Goal: Transaction & Acquisition: Obtain resource

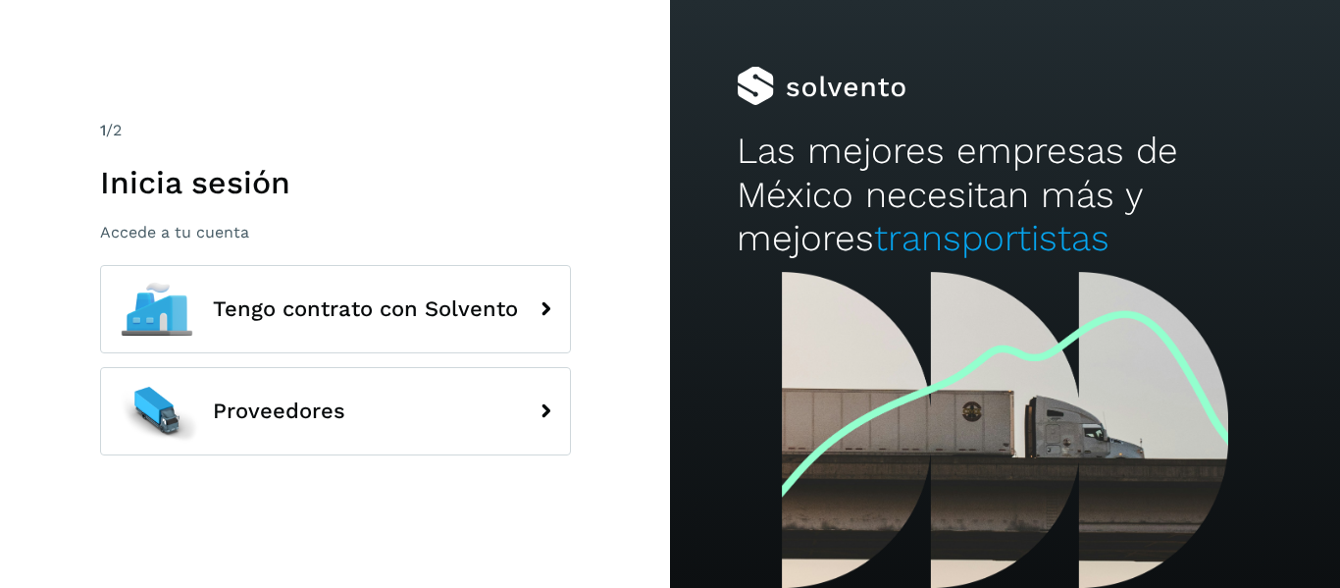
click at [331, 234] on p "Accede a tu cuenta" at bounding box center [335, 232] width 471 height 19
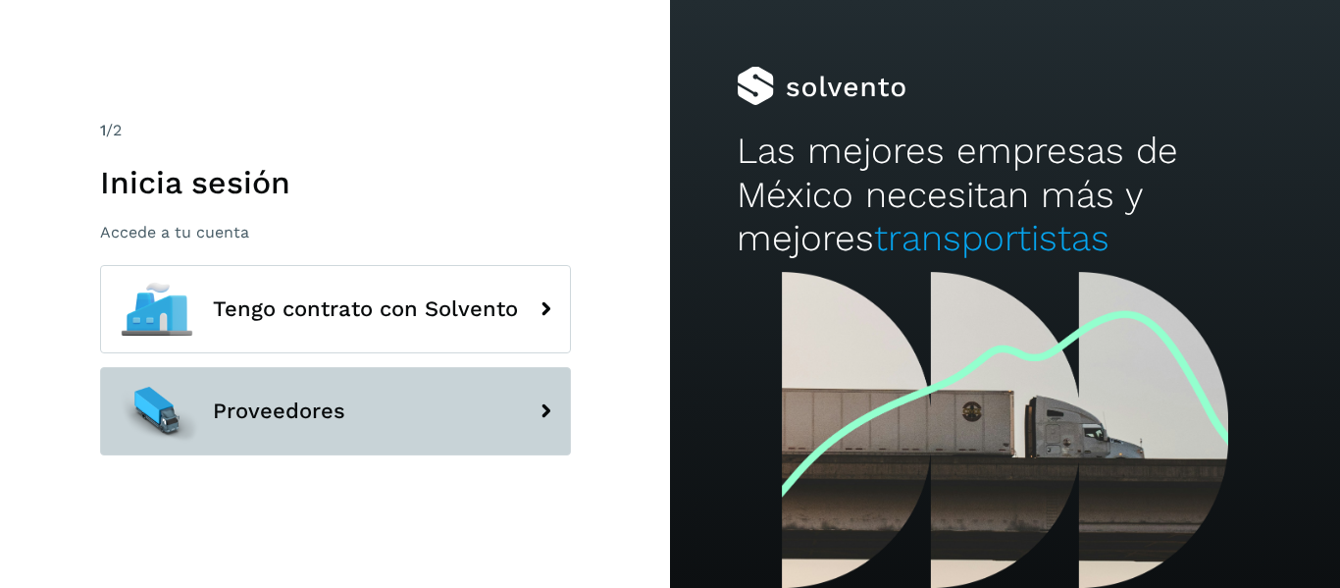
click at [304, 418] on span "Proveedores" at bounding box center [279, 411] width 132 height 24
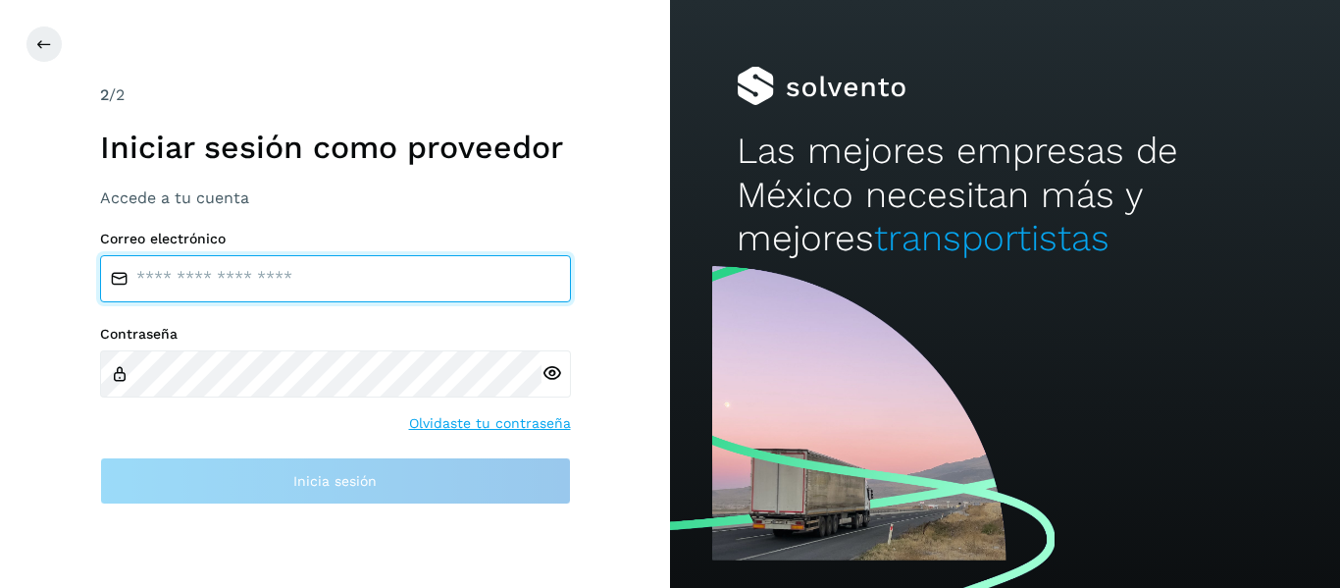
click at [361, 275] on input "email" at bounding box center [335, 278] width 471 height 47
type input "**********"
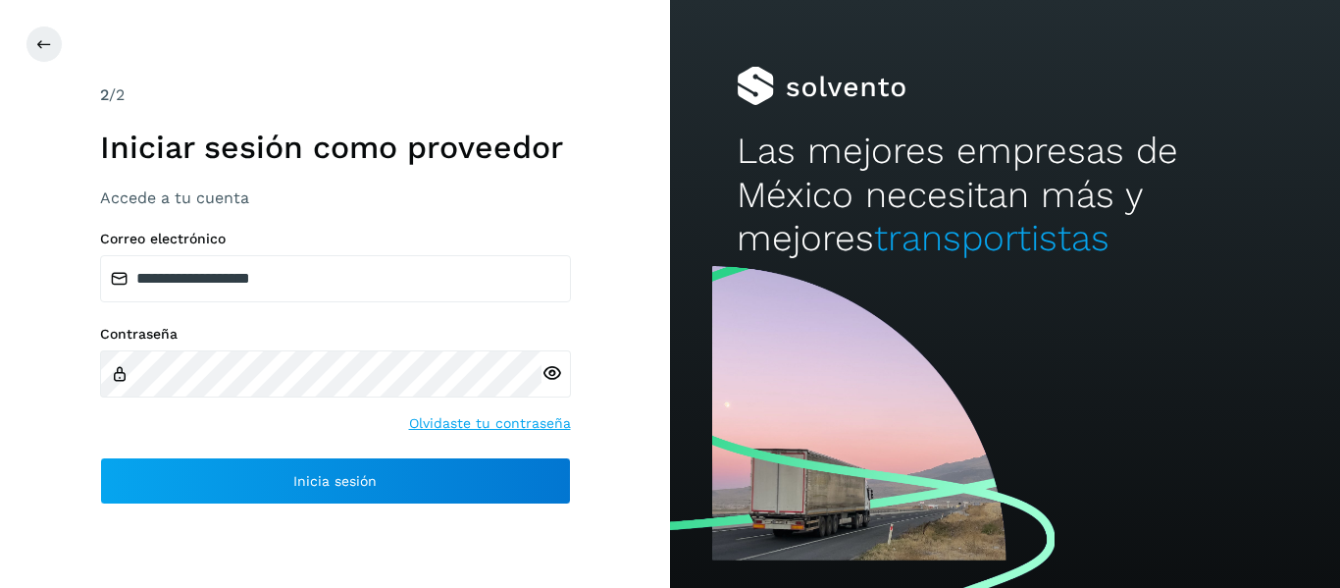
click at [544, 371] on icon at bounding box center [552, 373] width 21 height 21
click at [545, 376] on icon at bounding box center [552, 373] width 21 height 21
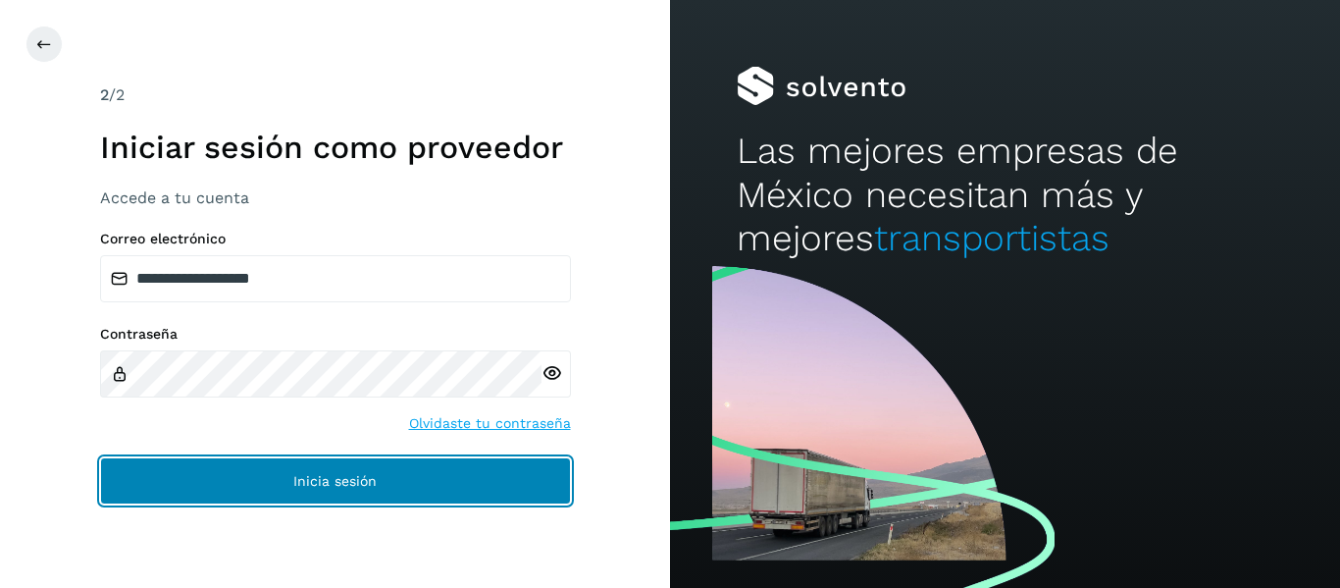
click at [341, 485] on span "Inicia sesión" at bounding box center [334, 481] width 83 height 14
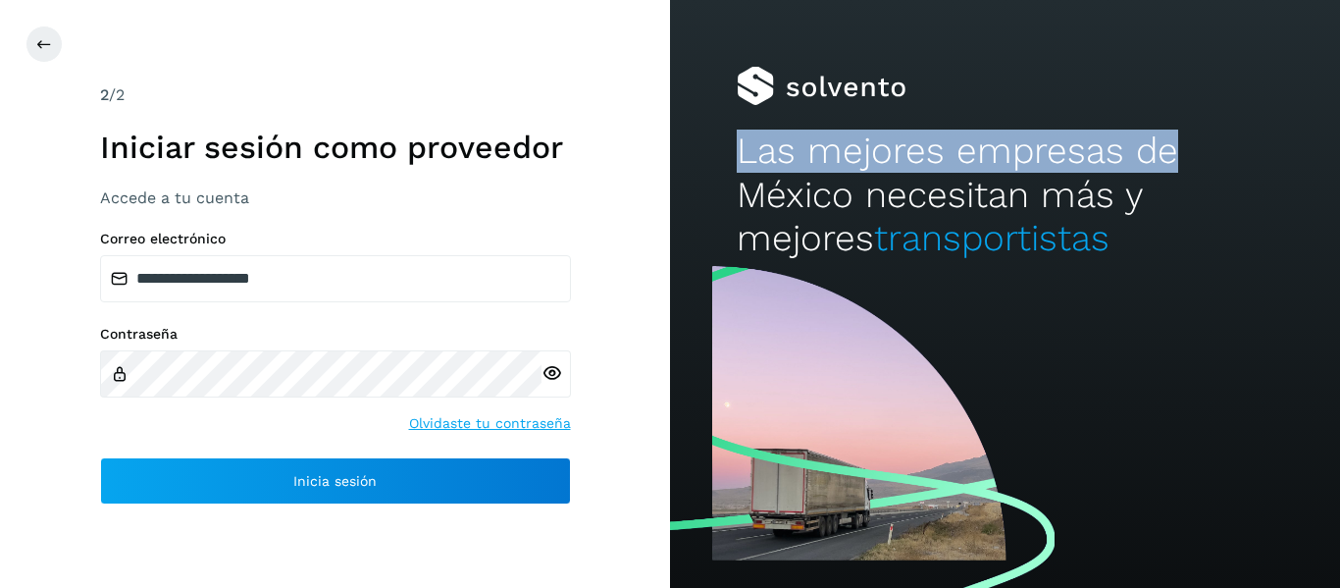
drag, startPoint x: 1339, startPoint y: 70, endPoint x: 1328, endPoint y: 164, distance: 94.8
click at [1328, 164] on div "Las mejores empresas de México necesitan más y mejores transportistas" at bounding box center [1005, 130] width 670 height 261
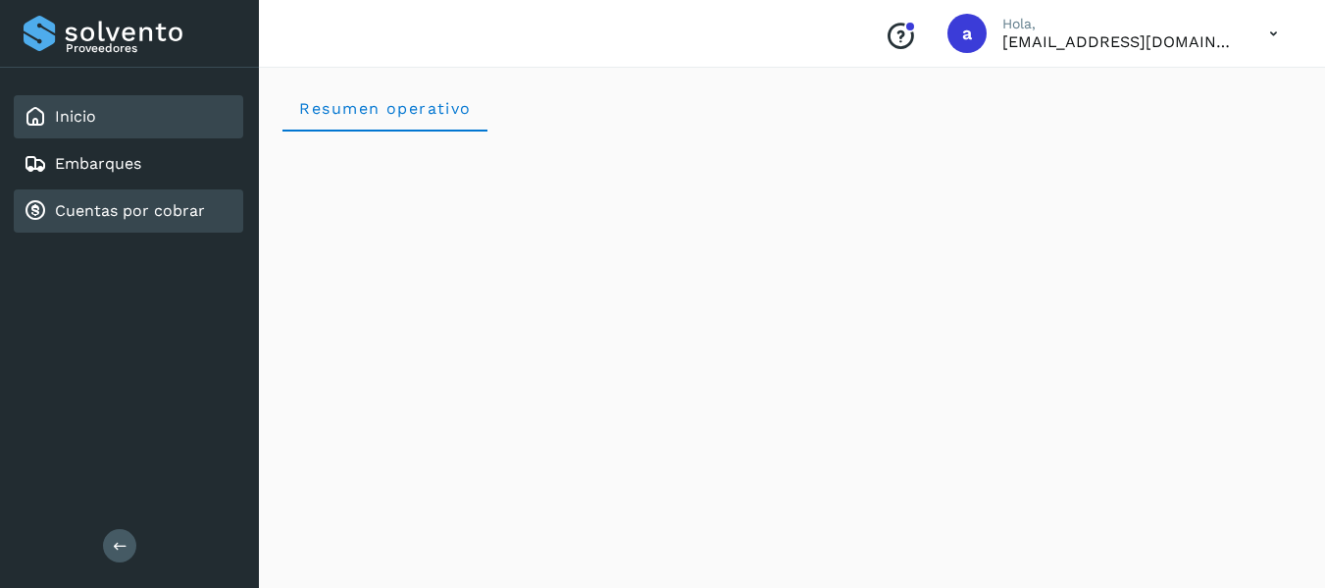
click at [143, 201] on link "Cuentas por cobrar" at bounding box center [130, 210] width 150 height 19
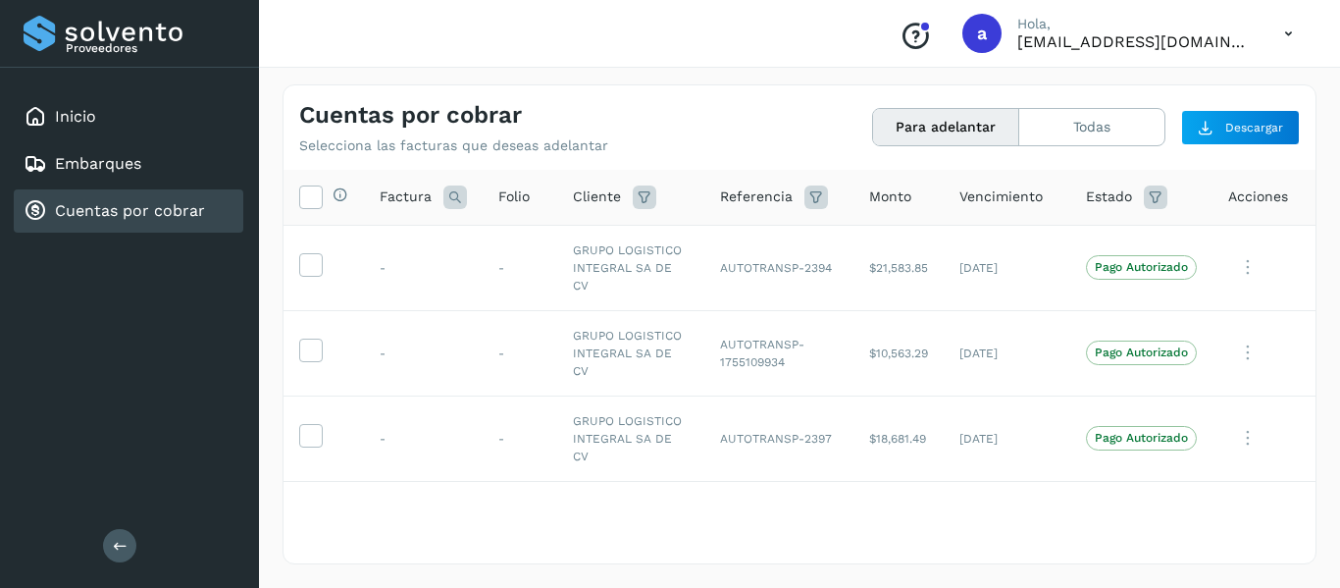
click at [909, 131] on button "Para adelantar" at bounding box center [946, 127] width 146 height 36
click at [304, 199] on icon at bounding box center [310, 195] width 21 height 21
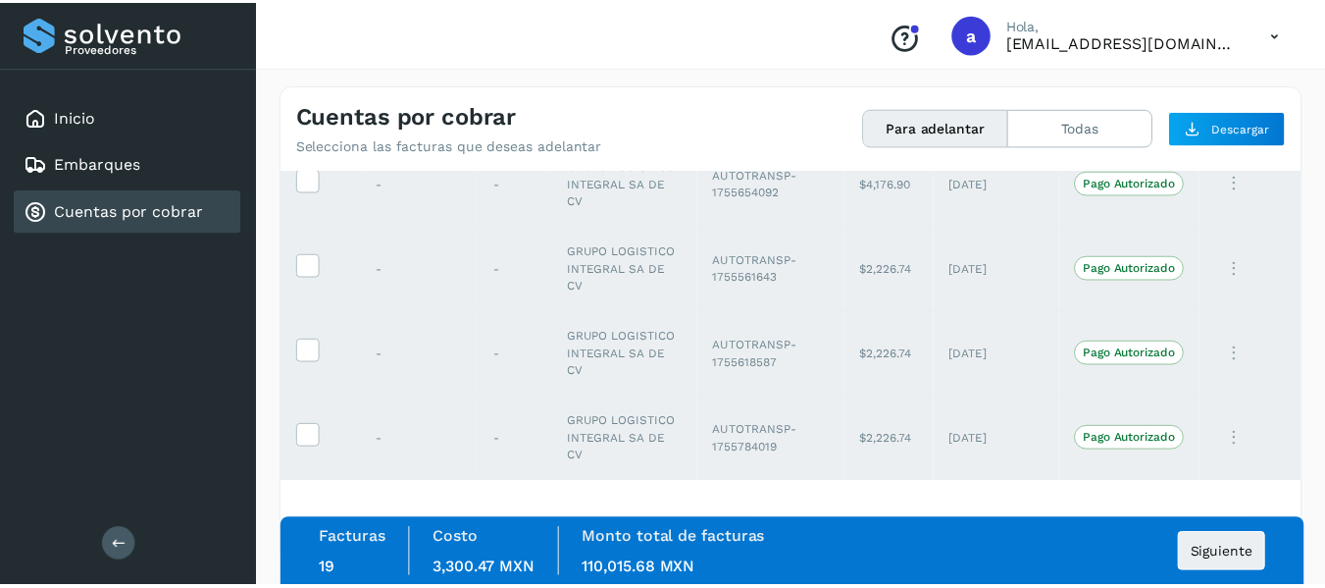
scroll to position [1700, 0]
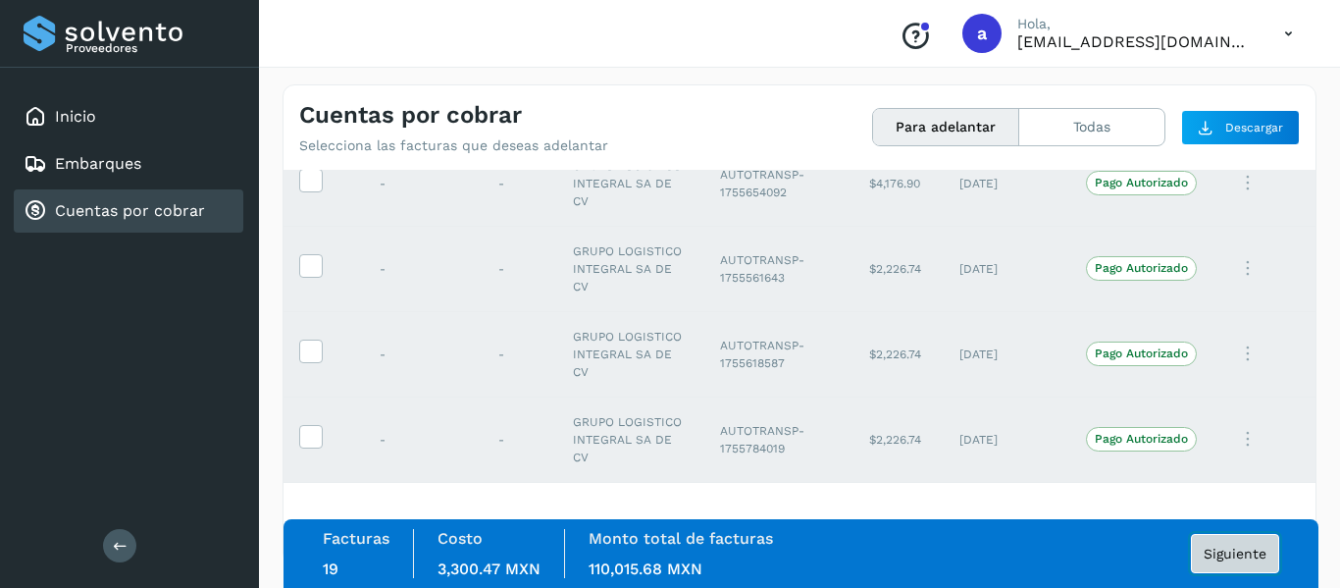
click at [1243, 544] on button "Siguiente" at bounding box center [1235, 553] width 88 height 39
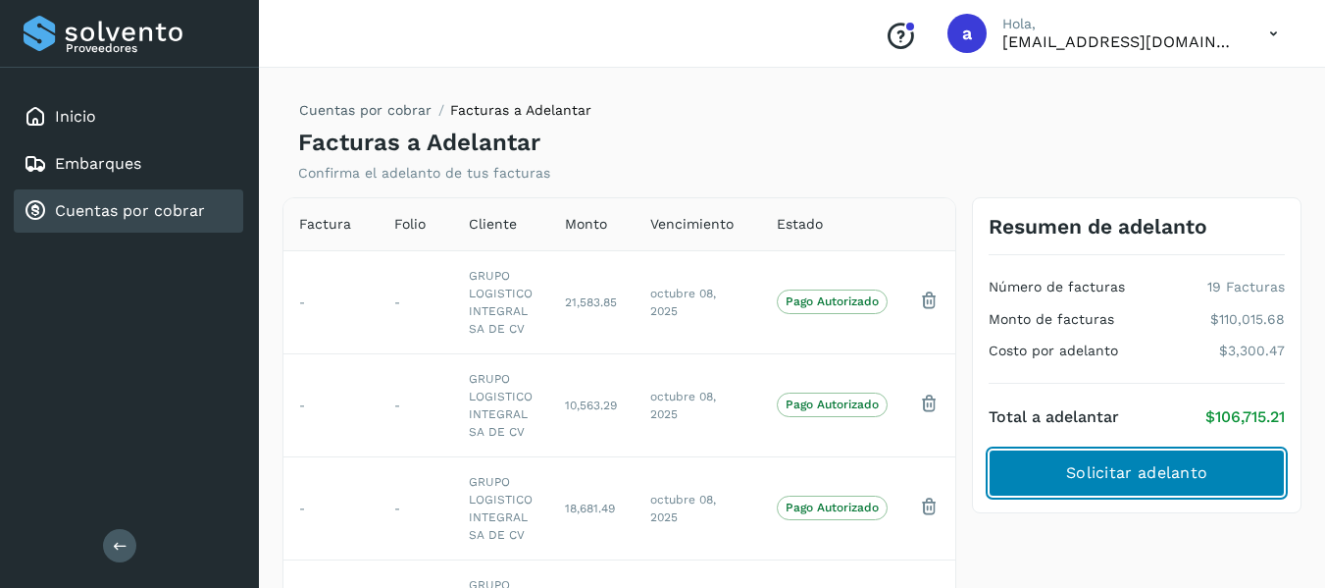
click at [1185, 455] on button "Solicitar adelanto" at bounding box center [1137, 472] width 296 height 47
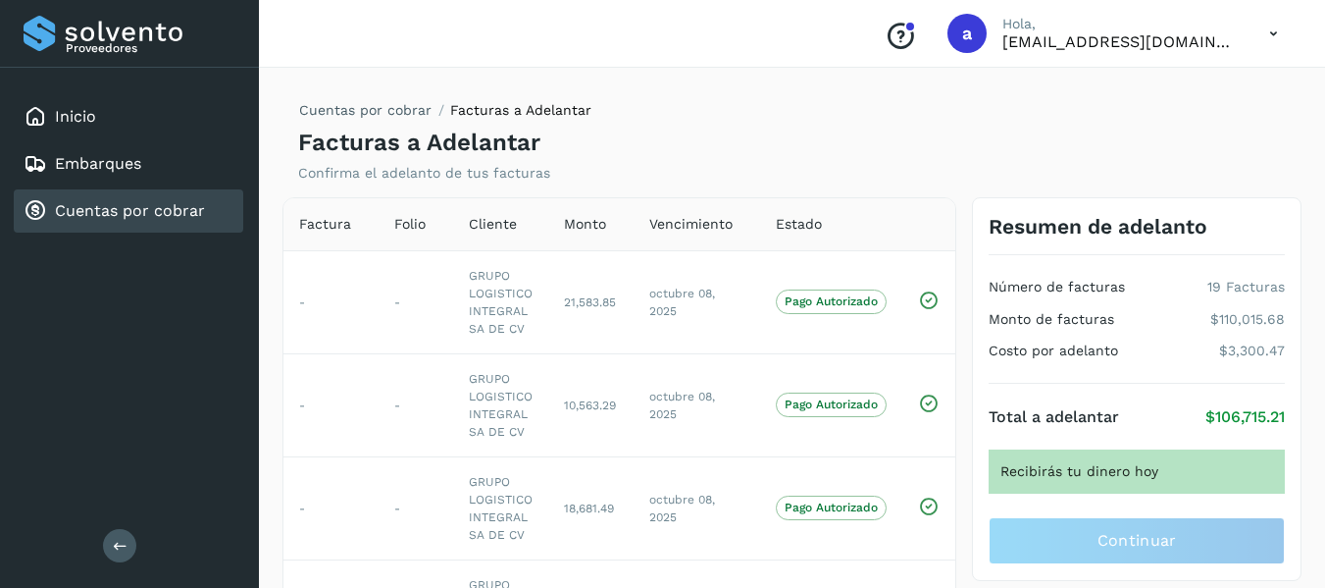
click at [1278, 37] on icon at bounding box center [1274, 34] width 40 height 40
click at [1278, 30] on div at bounding box center [662, 294] width 1325 height 588
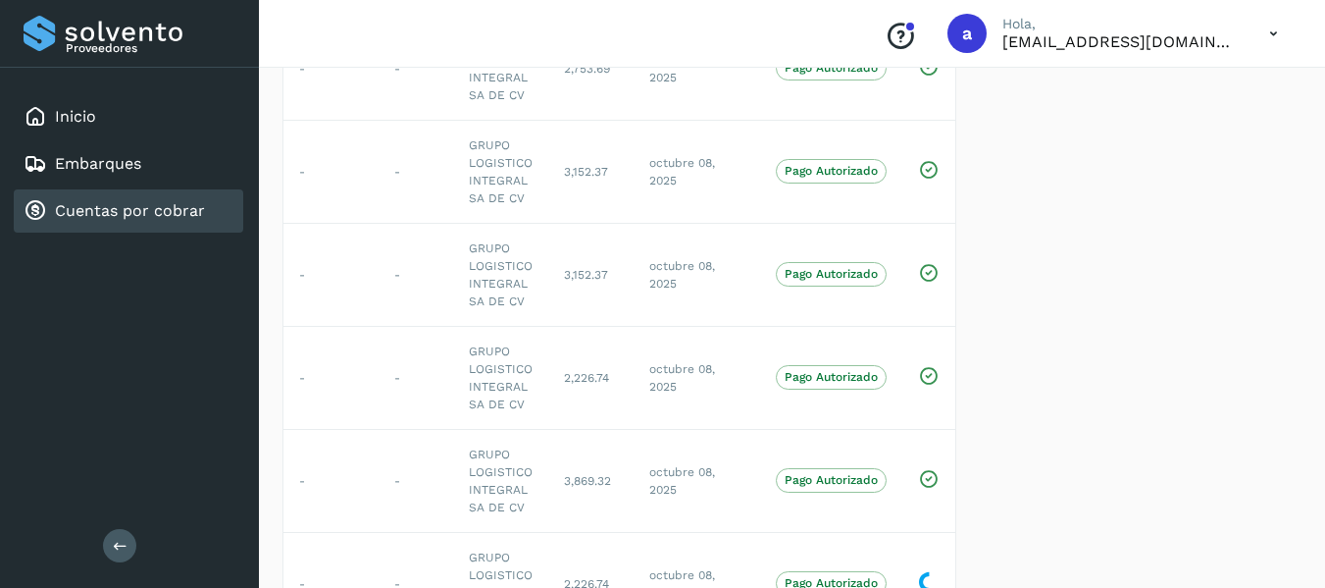
scroll to position [1669, 0]
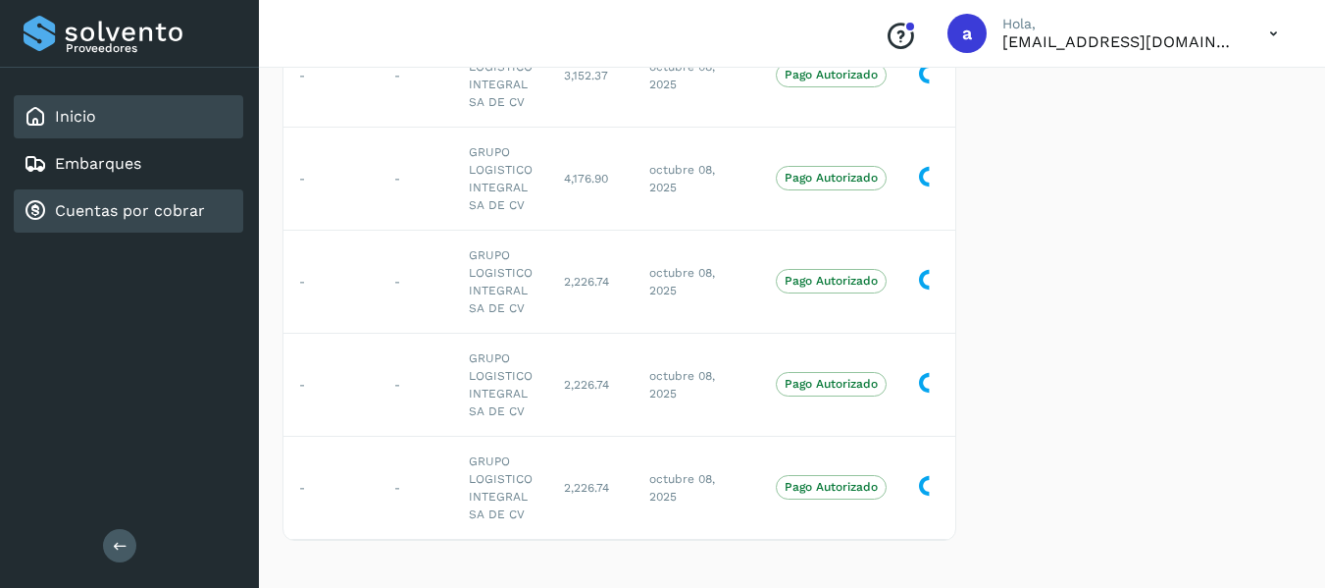
click at [77, 99] on div "Inicio" at bounding box center [129, 116] width 230 height 43
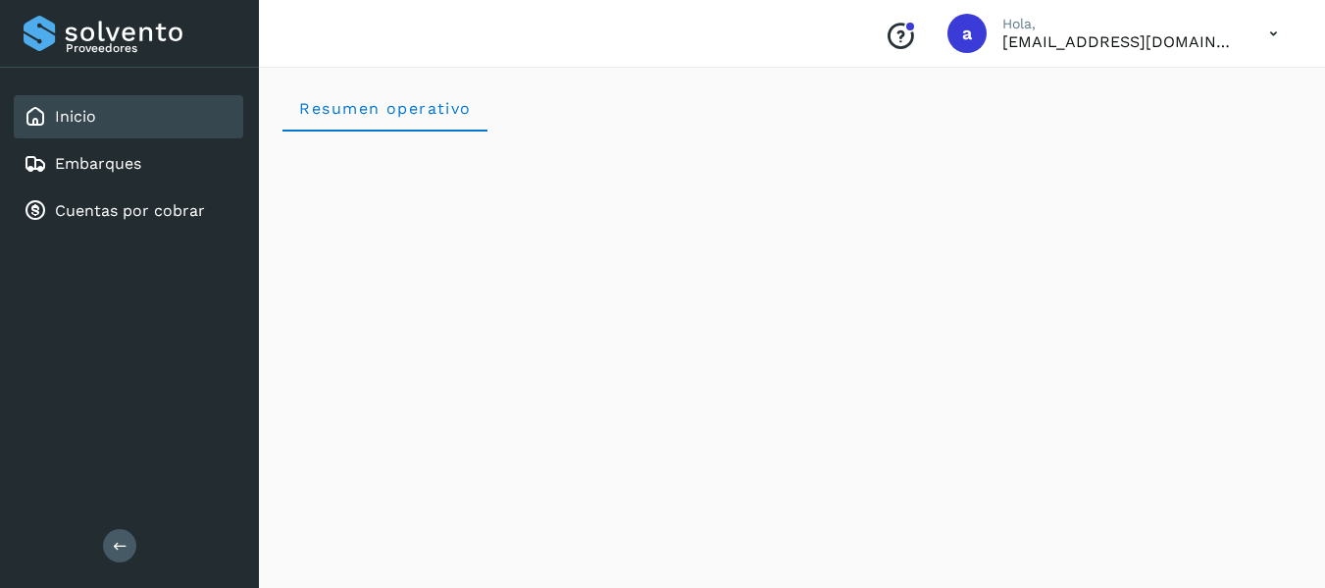
click at [1273, 33] on icon at bounding box center [1274, 34] width 40 height 40
click at [1180, 84] on div "Cerrar sesión" at bounding box center [1176, 88] width 233 height 37
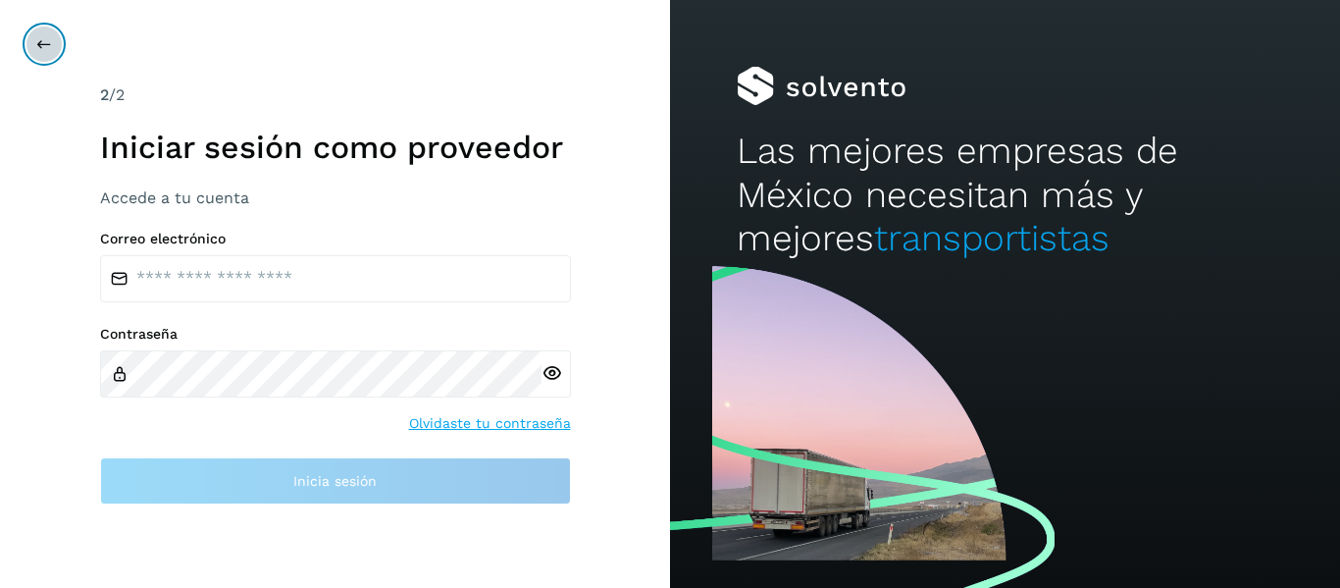
click at [53, 37] on button at bounding box center [44, 44] width 37 height 37
